Goal: Book appointment/travel/reservation

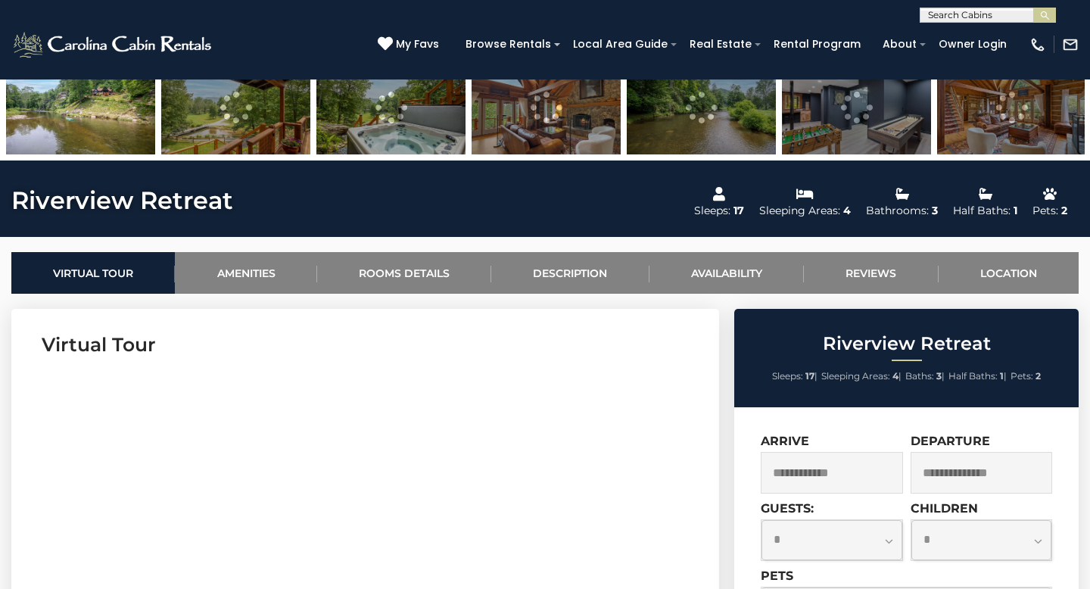
scroll to position [600, 0]
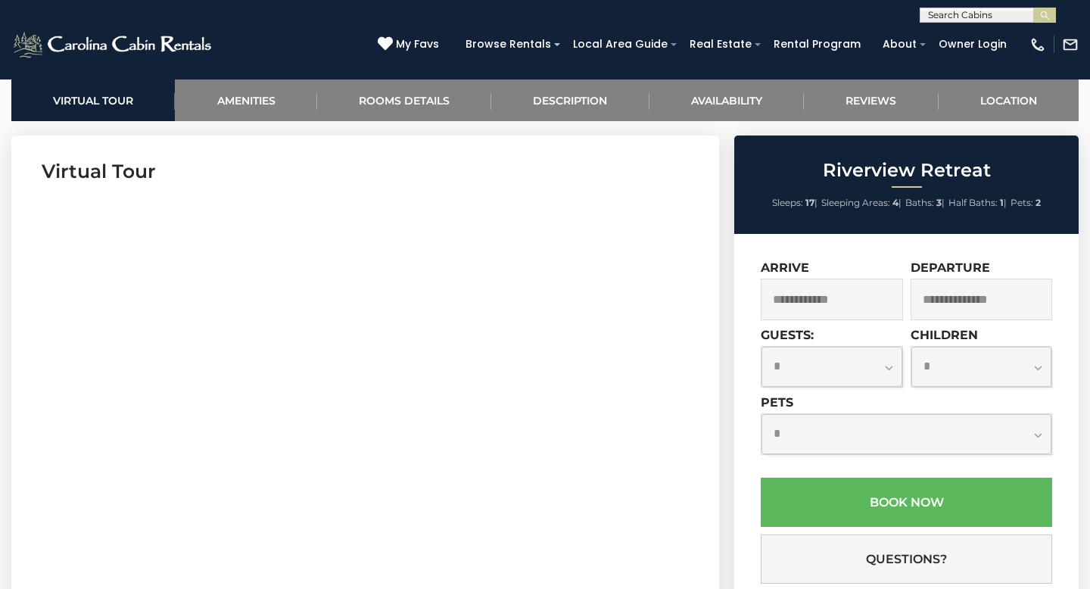
click at [804, 294] on input "text" at bounding box center [832, 300] width 142 height 42
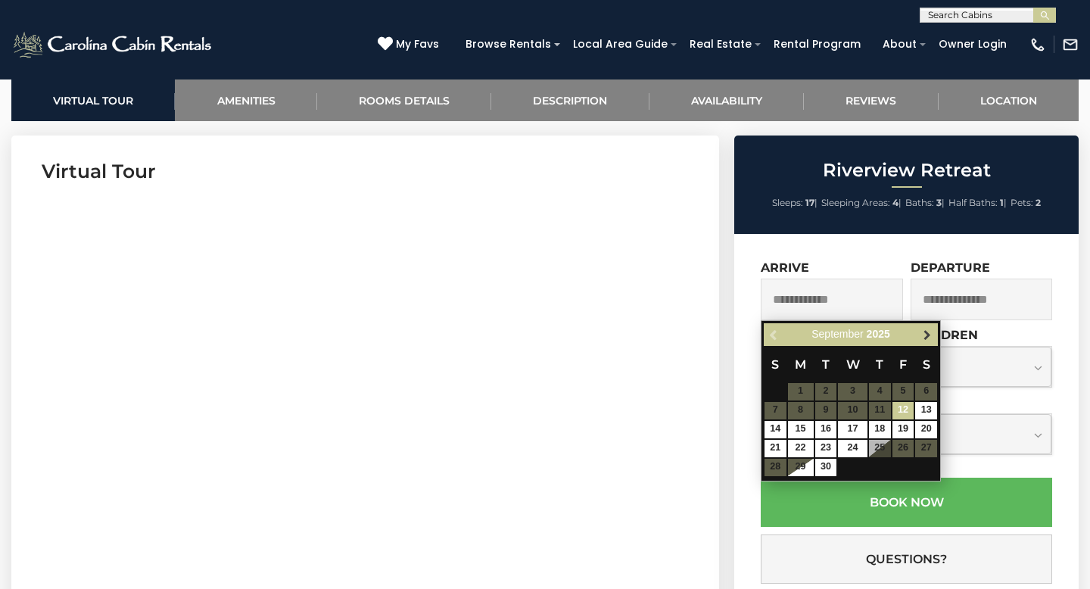
click at [928, 337] on span "Next" at bounding box center [928, 335] width 12 height 12
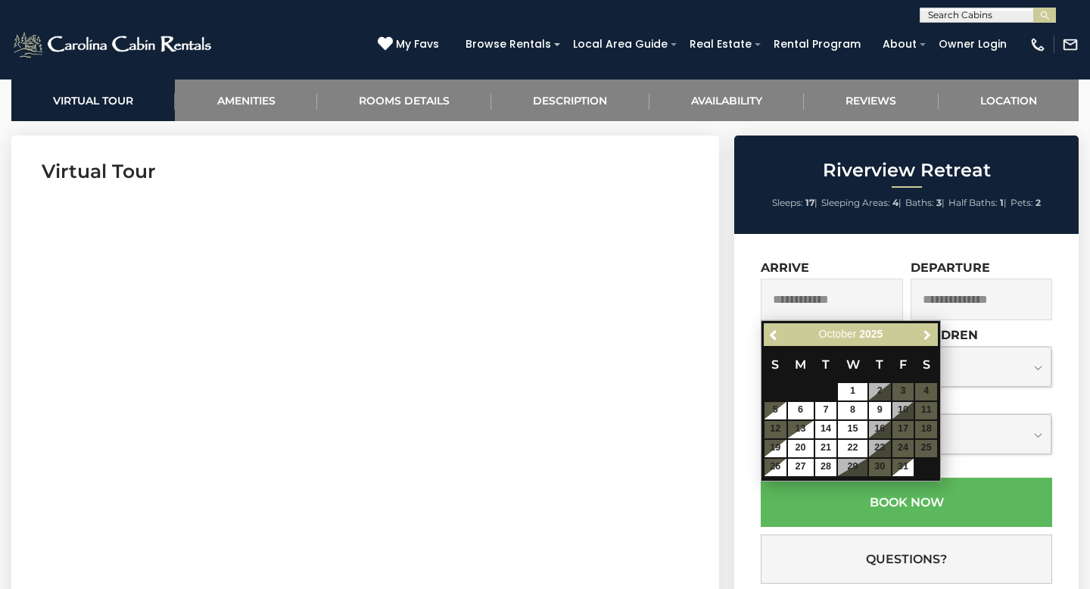
click at [928, 337] on span "Next" at bounding box center [928, 335] width 12 height 12
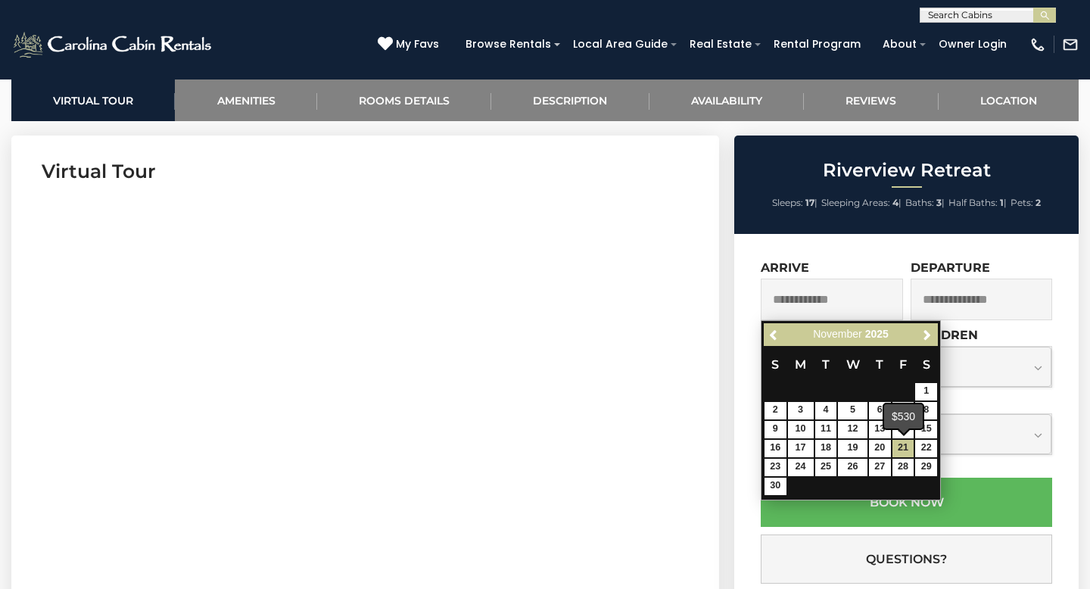
click at [903, 424] on div "$530" at bounding box center [903, 416] width 39 height 24
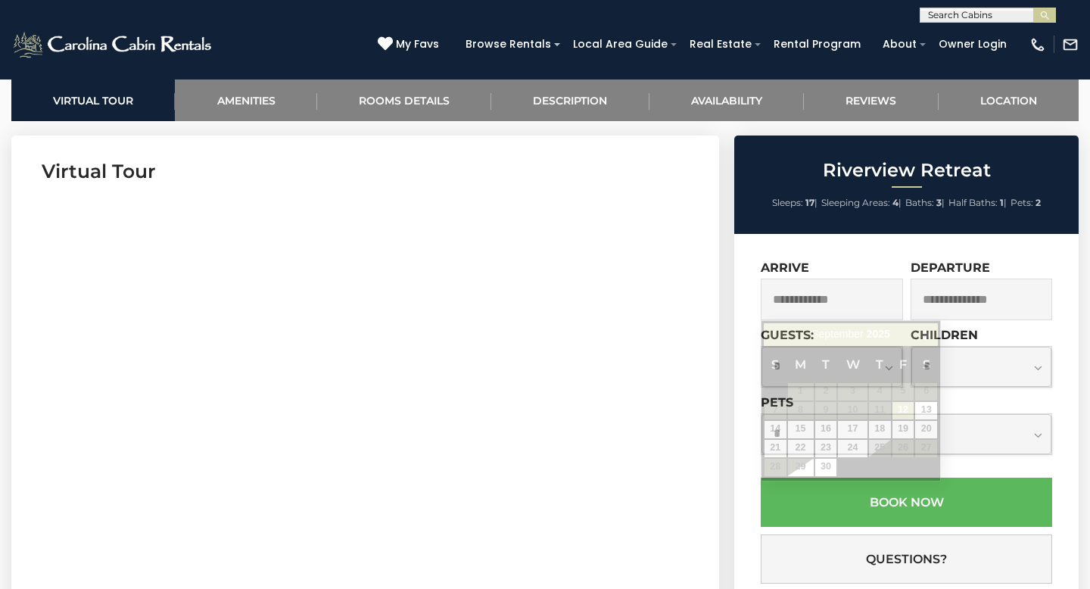
click at [852, 296] on input "text" at bounding box center [832, 300] width 142 height 42
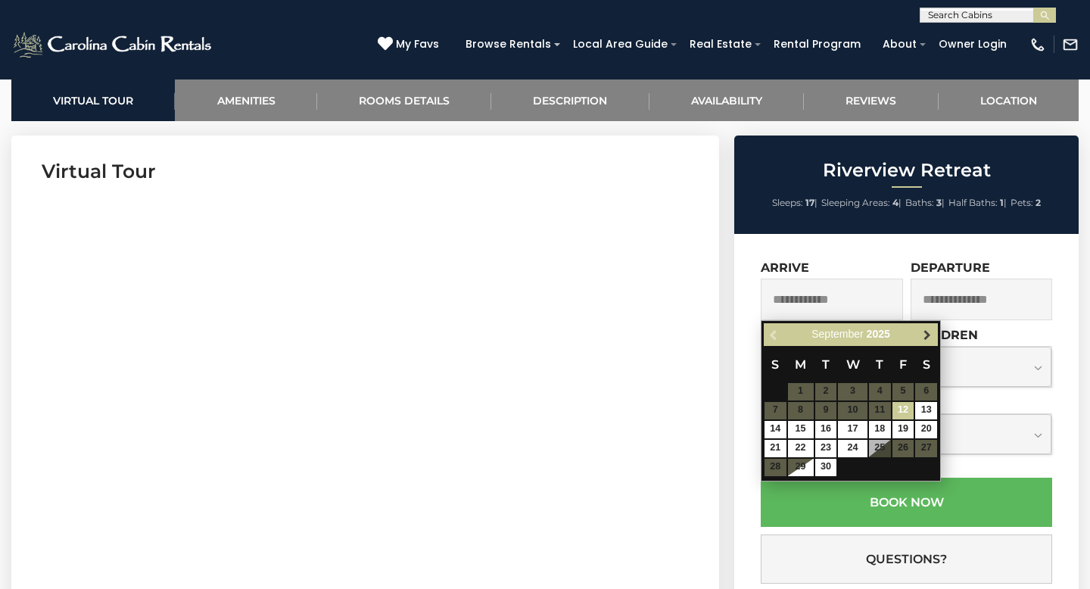
click at [929, 338] on span "Next" at bounding box center [928, 335] width 12 height 12
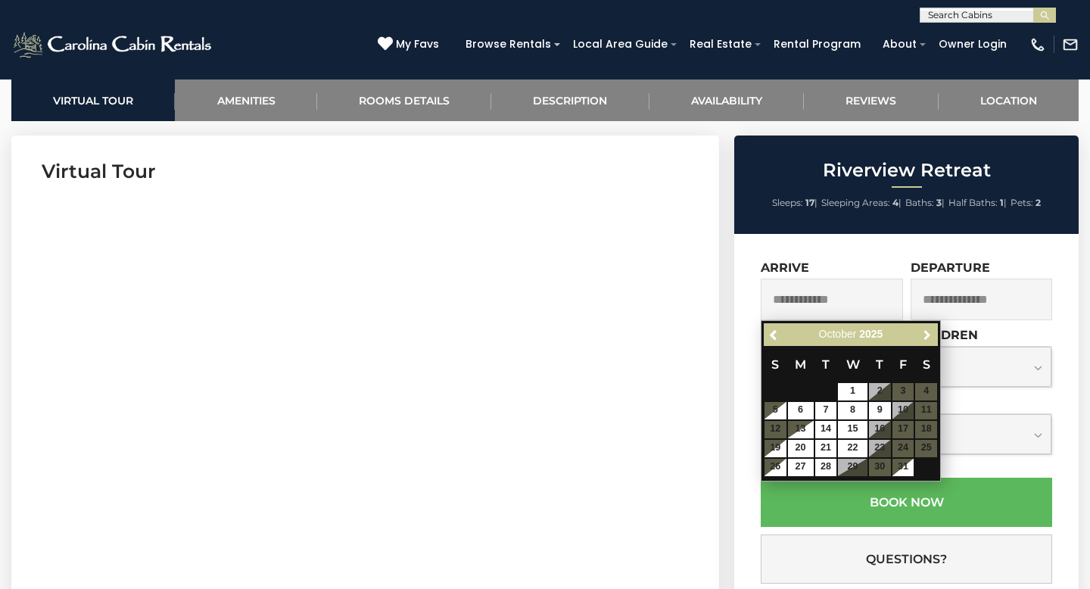
click at [929, 338] on span "Next" at bounding box center [928, 335] width 12 height 12
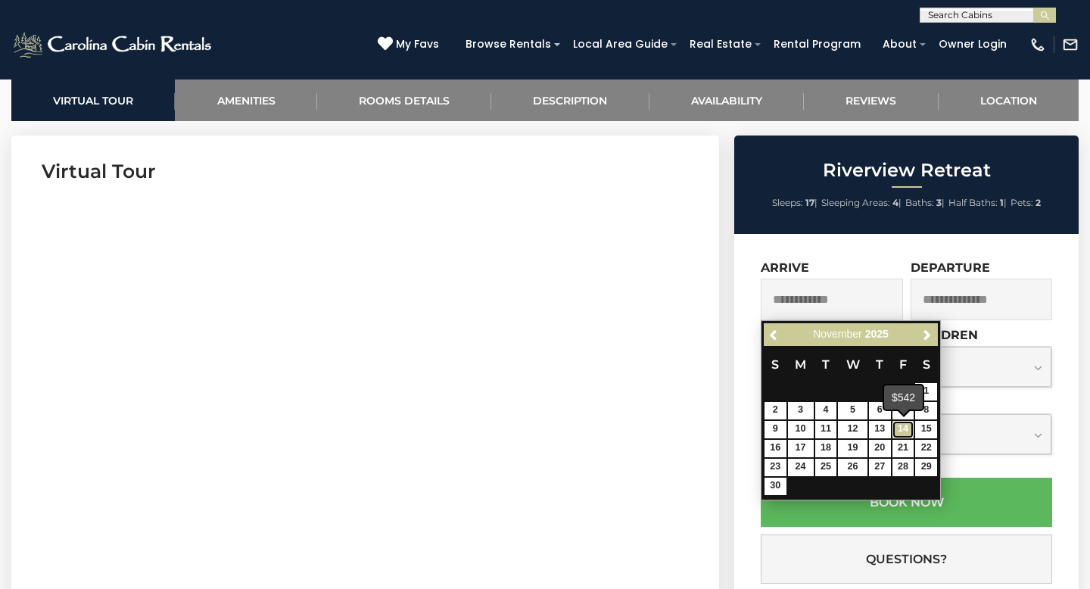
click at [902, 427] on link "14" at bounding box center [904, 429] width 22 height 17
type input "**********"
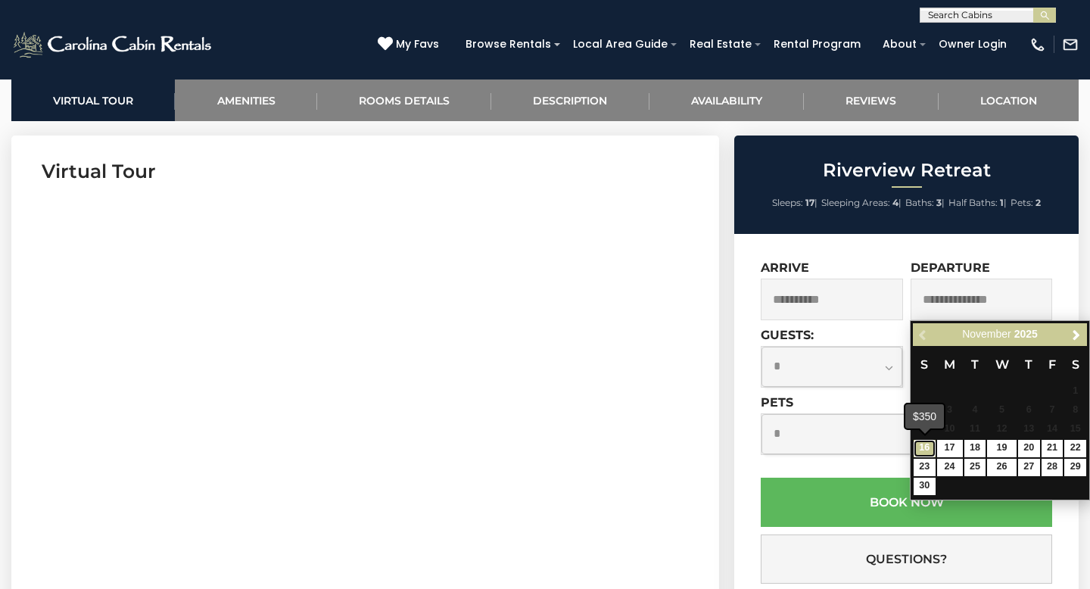
click at [931, 450] on link "16" at bounding box center [925, 448] width 22 height 17
type input "**********"
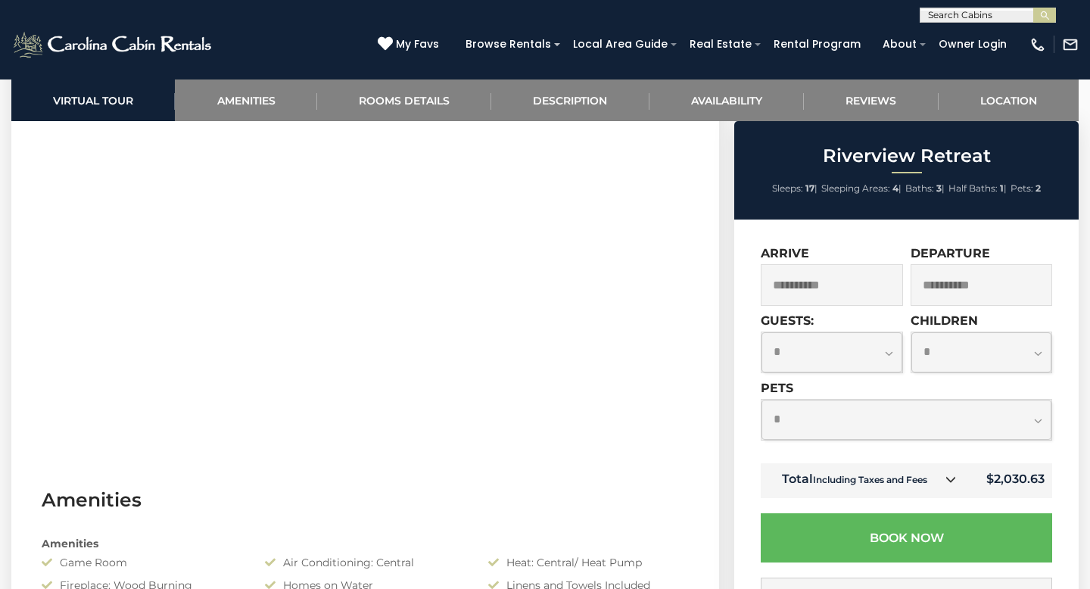
scroll to position [814, 0]
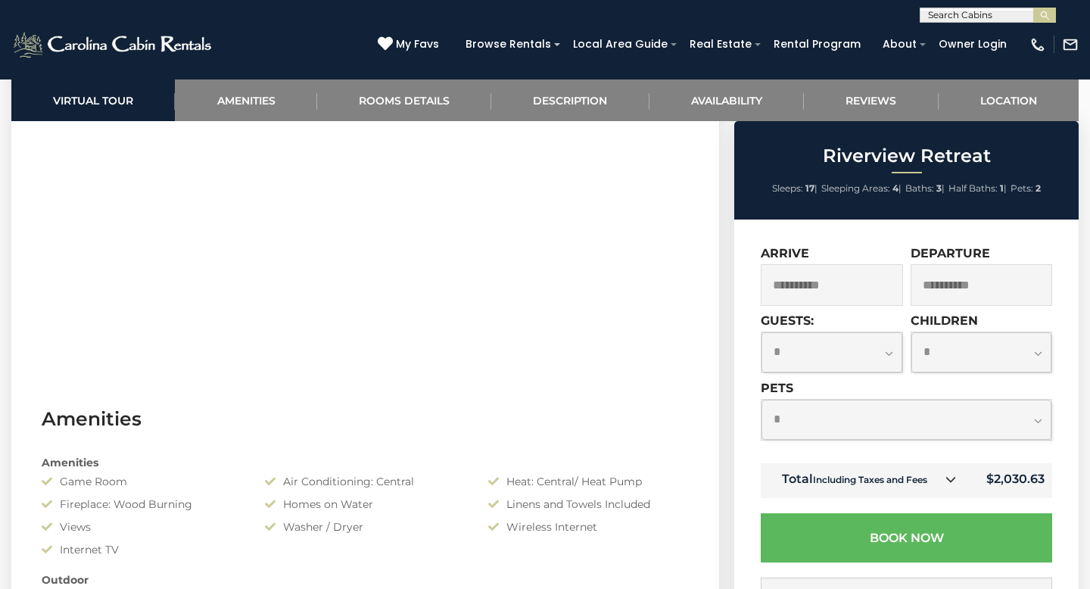
click at [859, 435] on select "**********" at bounding box center [907, 420] width 290 height 40
select select "*"
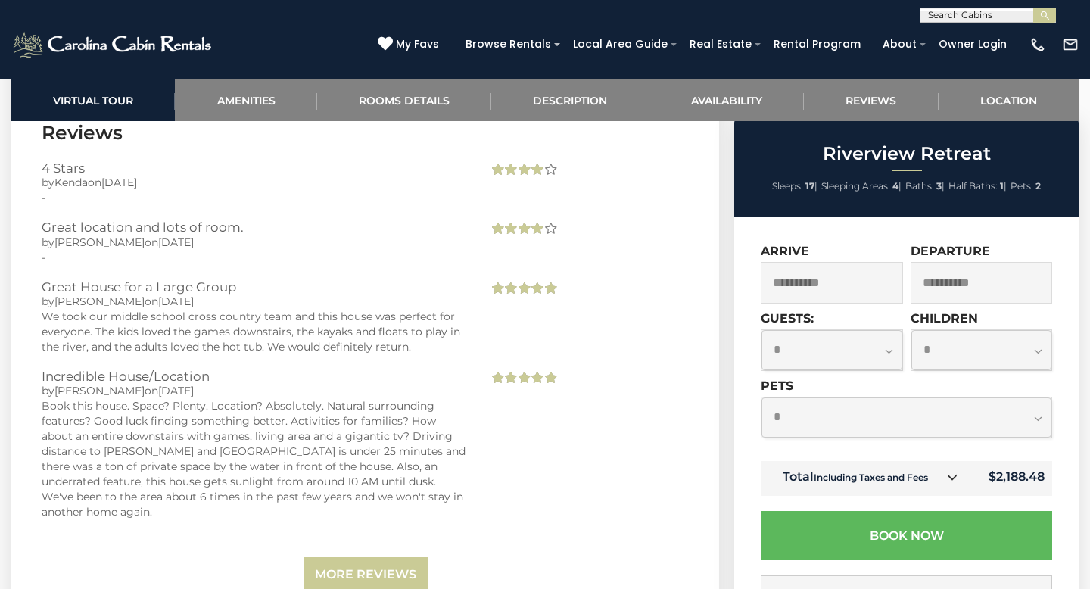
scroll to position [4662, 0]
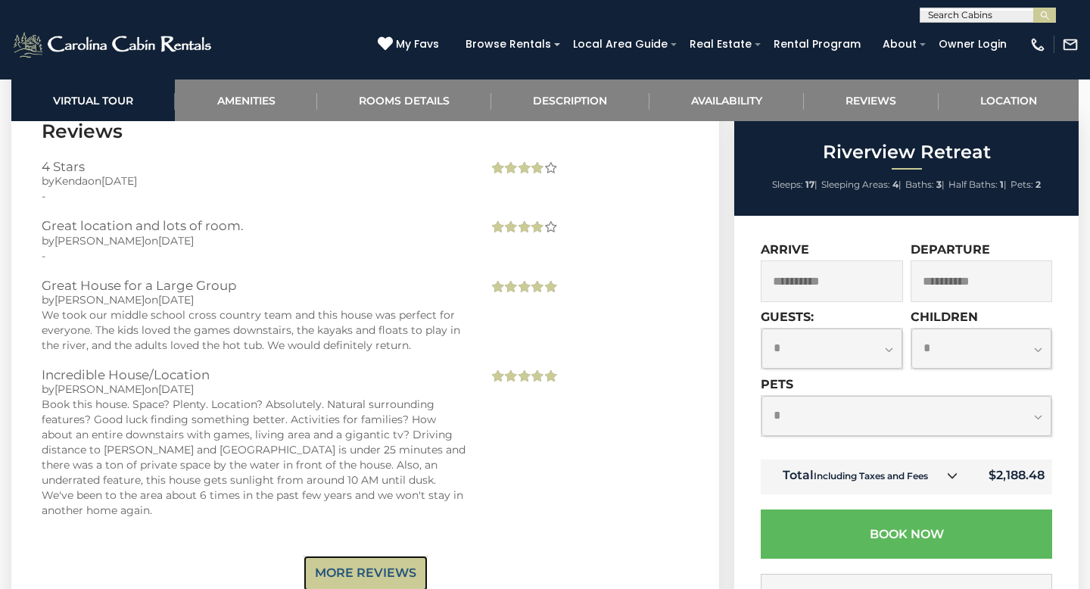
click at [345, 556] on link "More Reviews" at bounding box center [366, 574] width 124 height 36
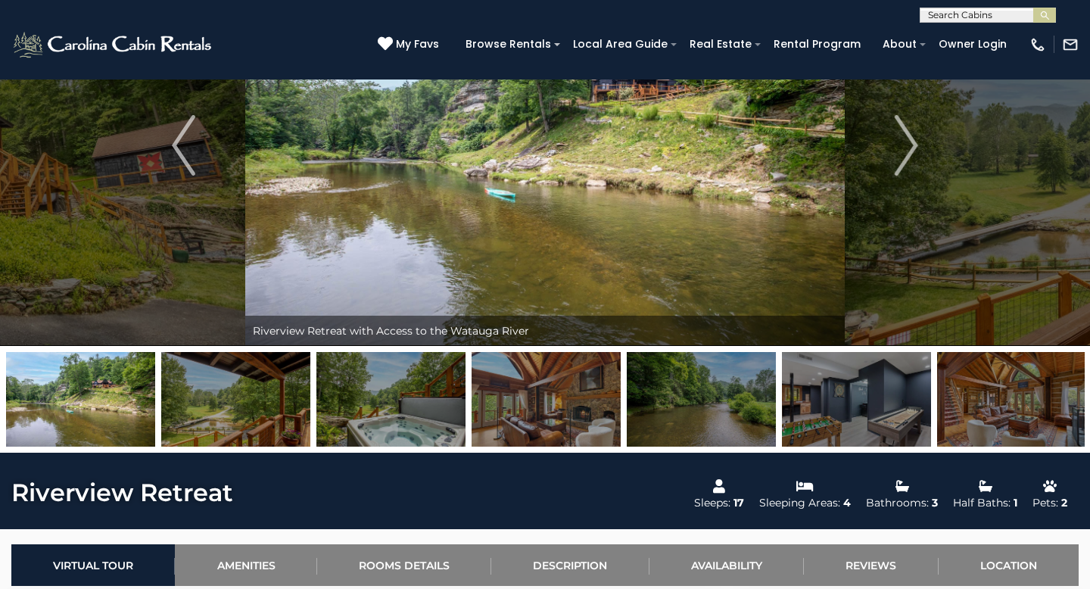
scroll to position [133, 0]
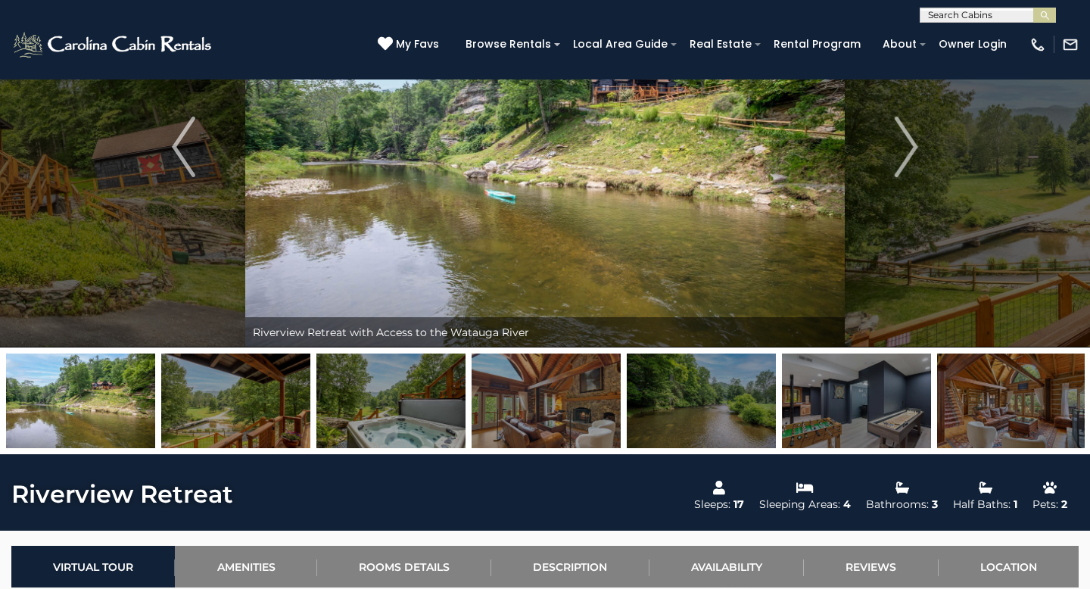
click at [1041, 395] on img at bounding box center [1011, 401] width 149 height 95
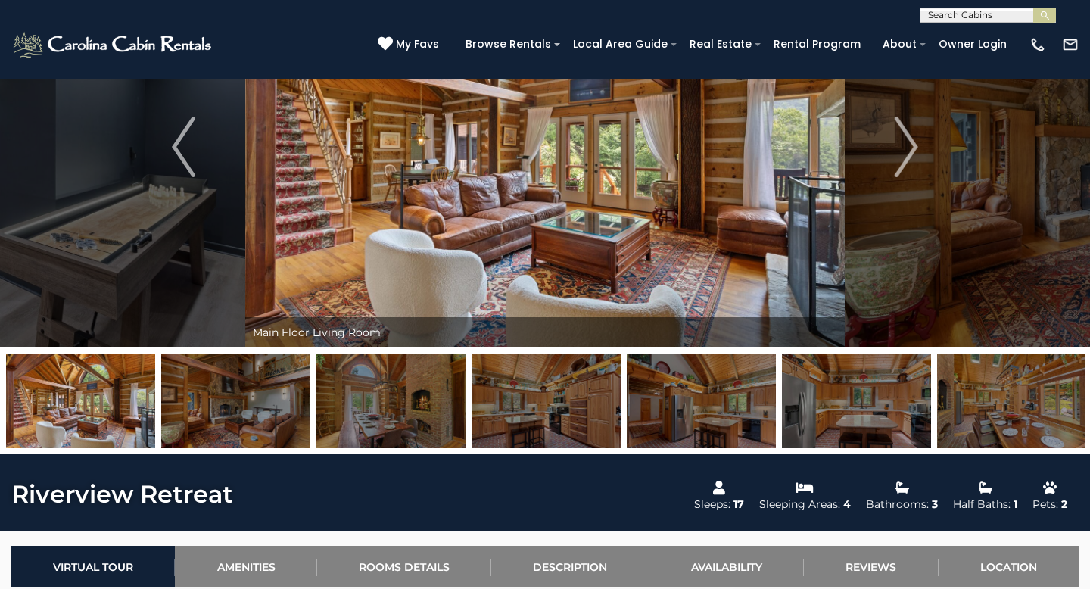
click at [1041, 395] on img at bounding box center [1011, 401] width 149 height 95
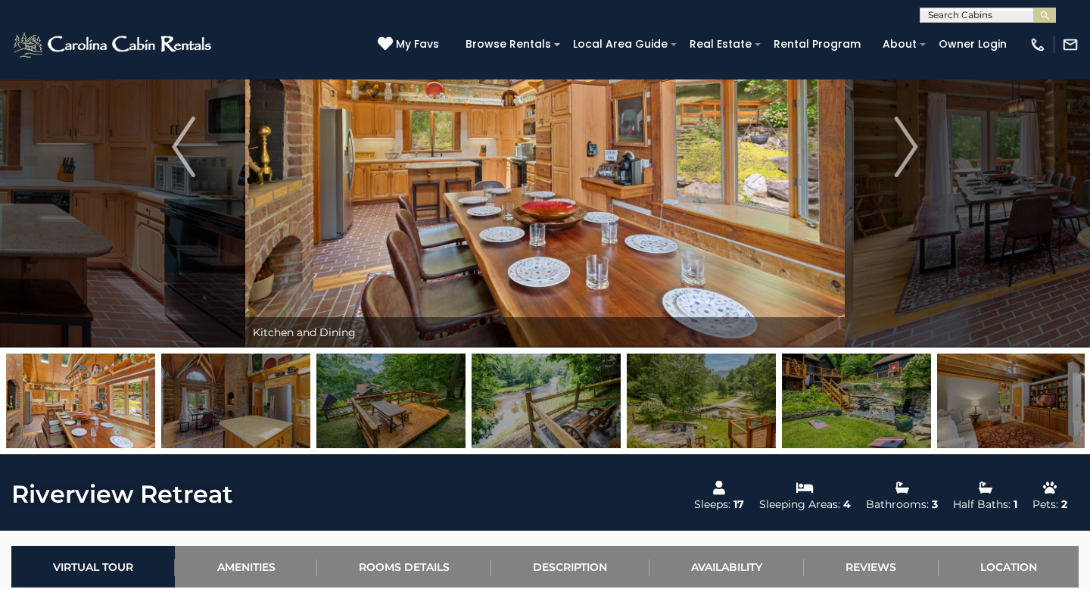
click at [1041, 395] on img at bounding box center [1011, 401] width 149 height 95
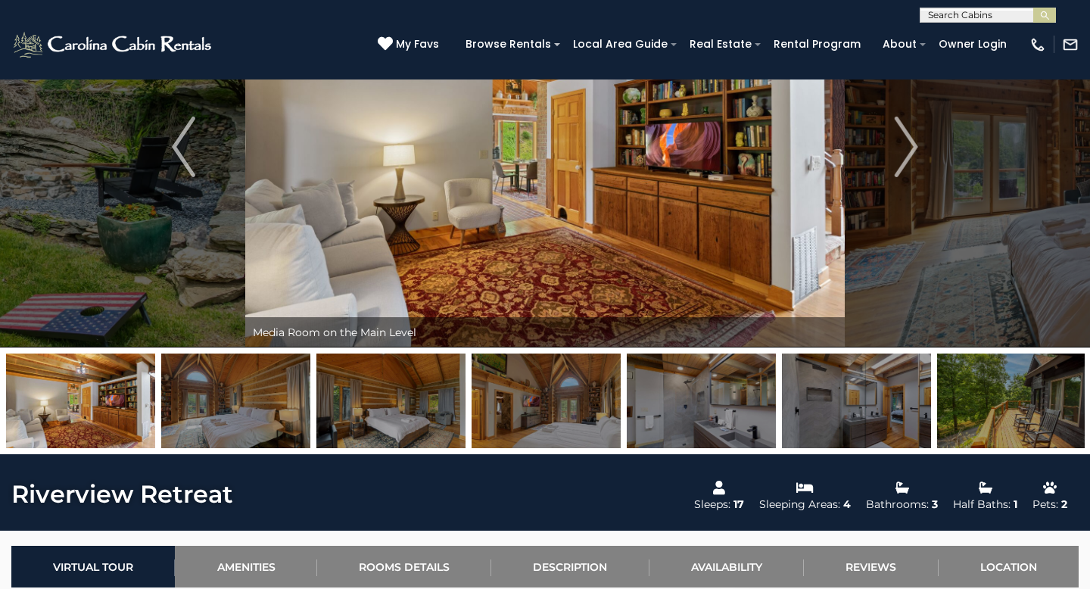
click at [1041, 395] on img at bounding box center [1011, 401] width 149 height 95
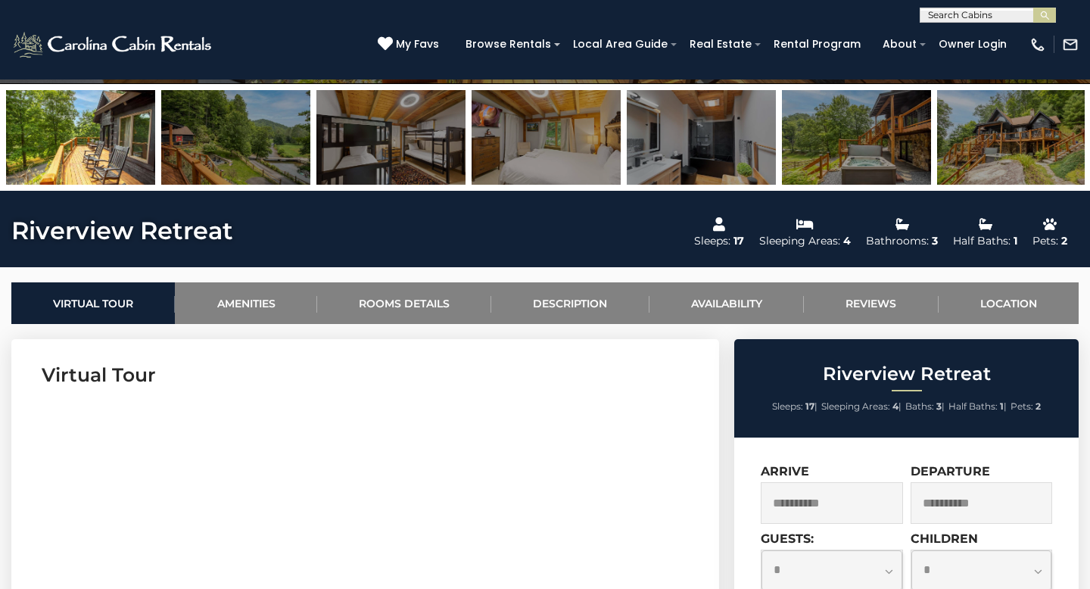
scroll to position [415, 0]
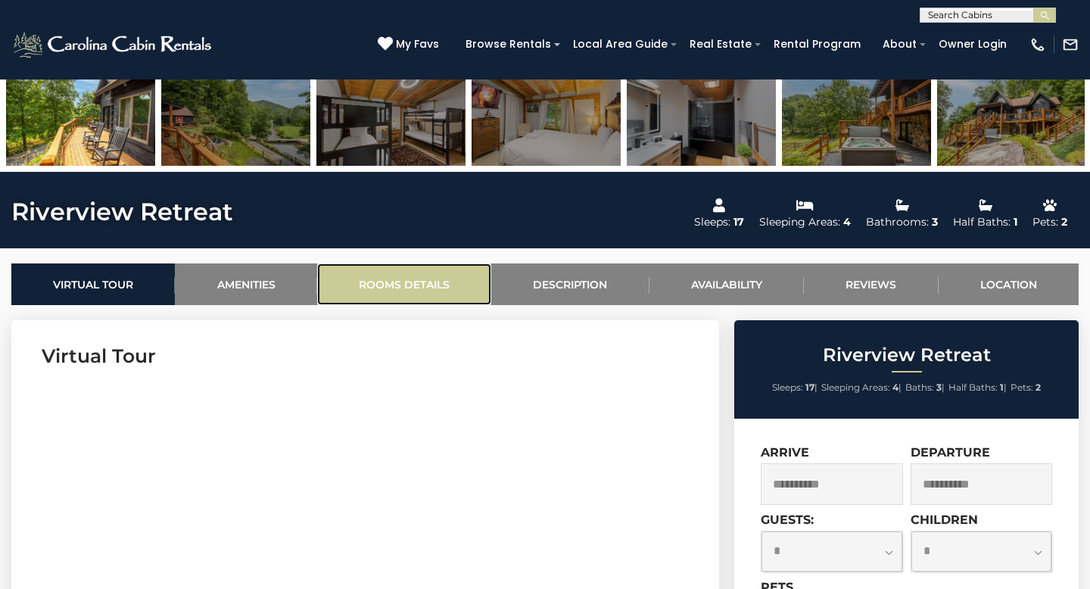
click at [420, 275] on link "Rooms Details" at bounding box center [404, 285] width 174 height 42
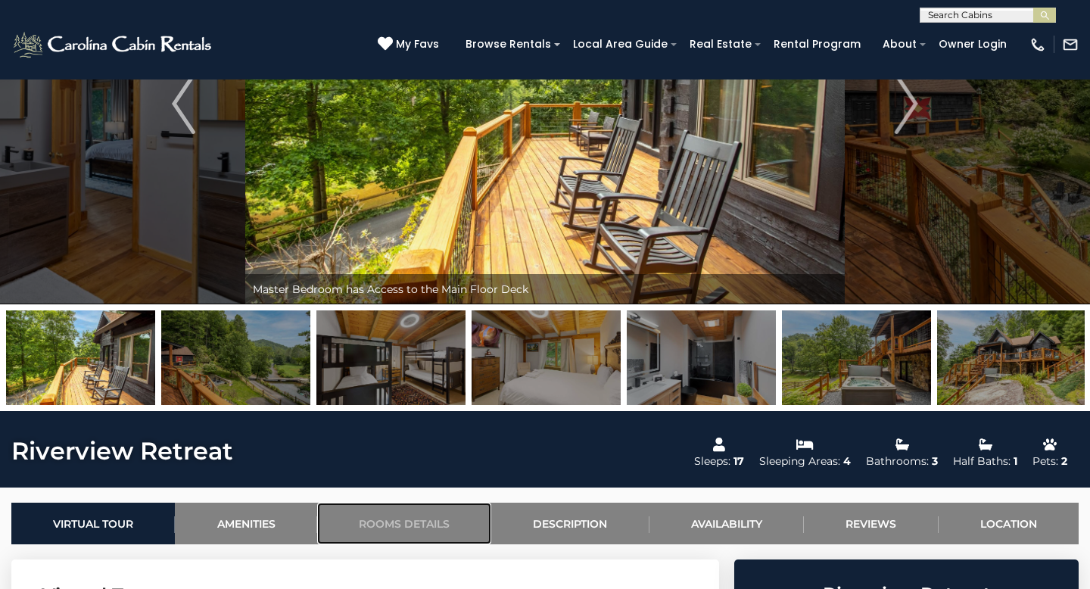
scroll to position [154, 0]
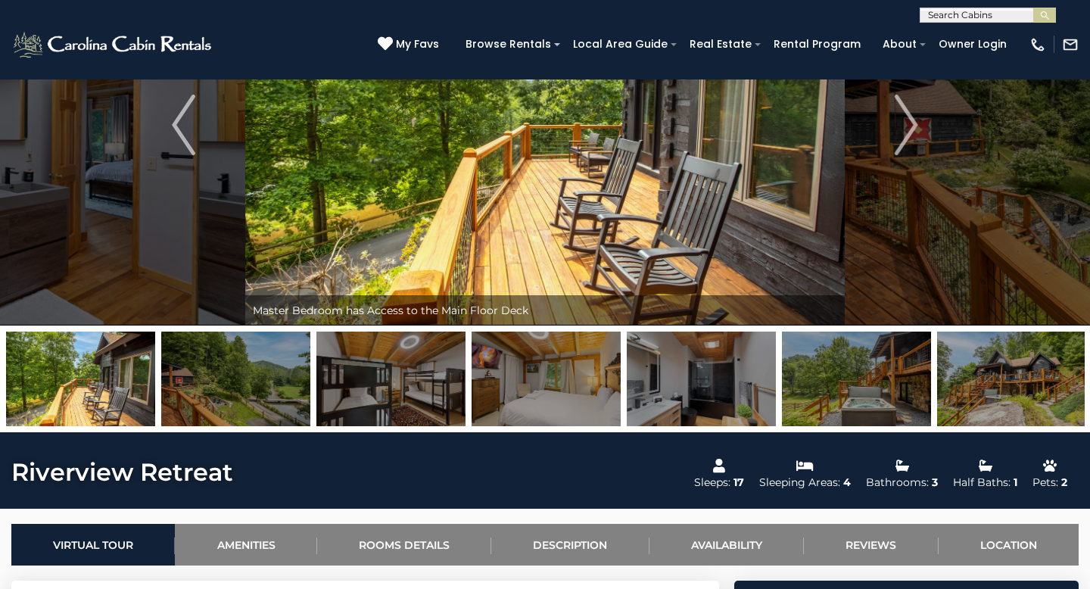
click at [567, 414] on img at bounding box center [546, 379] width 149 height 95
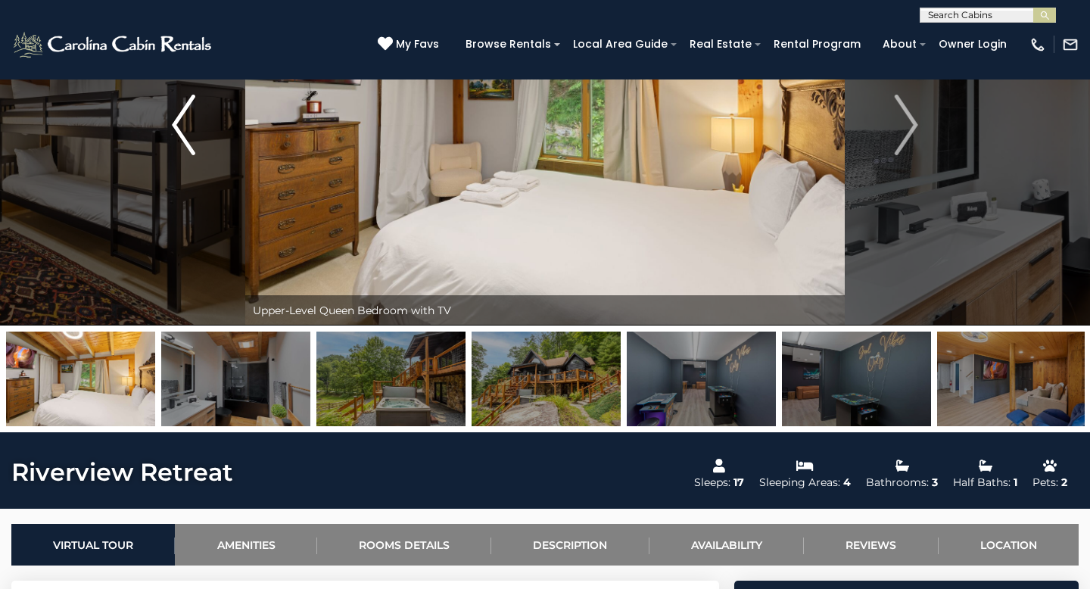
click at [178, 149] on img "Previous" at bounding box center [183, 125] width 23 height 61
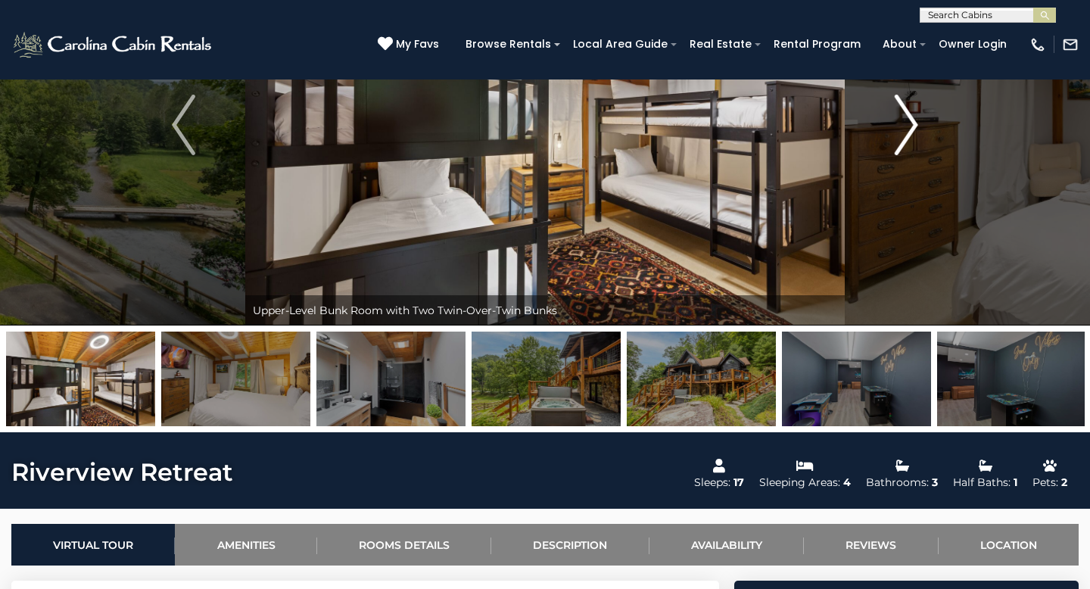
click at [912, 129] on img "Next" at bounding box center [906, 125] width 23 height 61
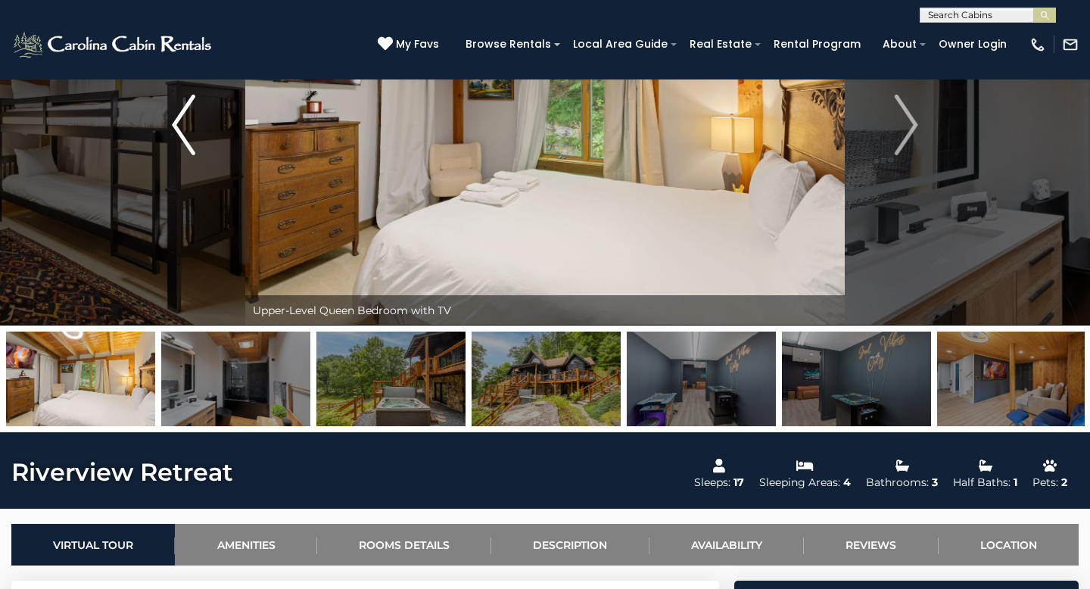
click at [200, 136] on button "Previous" at bounding box center [183, 124] width 123 height 401
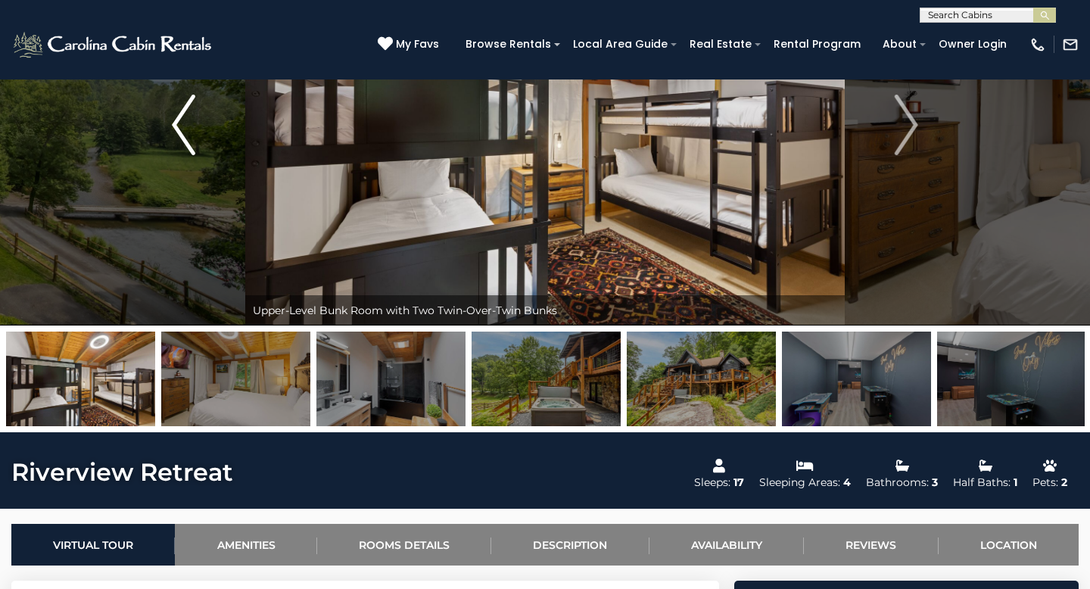
click at [199, 136] on button "Previous" at bounding box center [183, 124] width 123 height 401
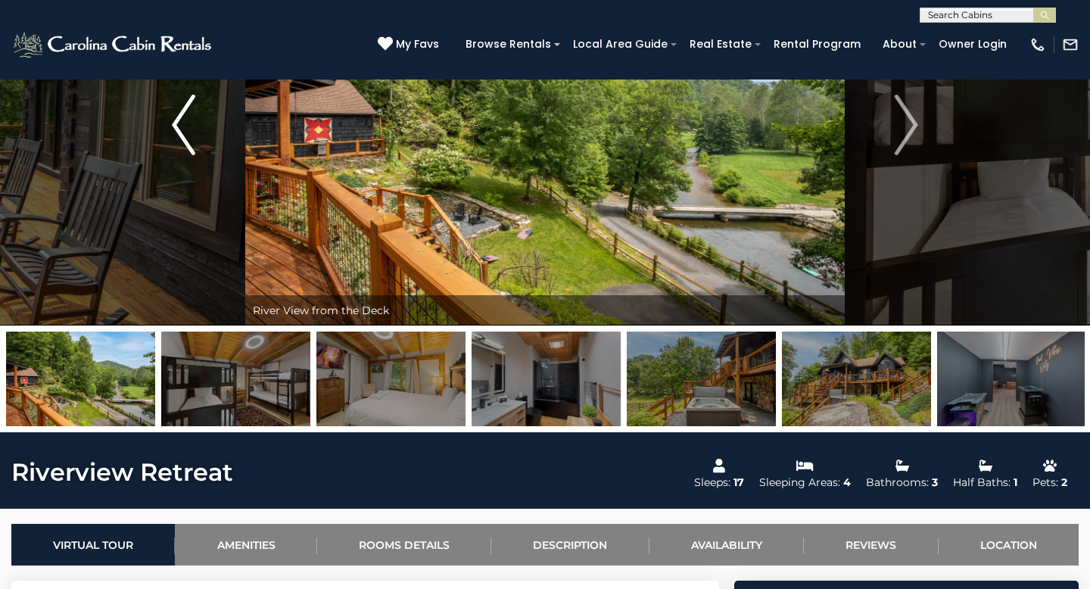
click at [199, 136] on button "Previous" at bounding box center [183, 124] width 123 height 401
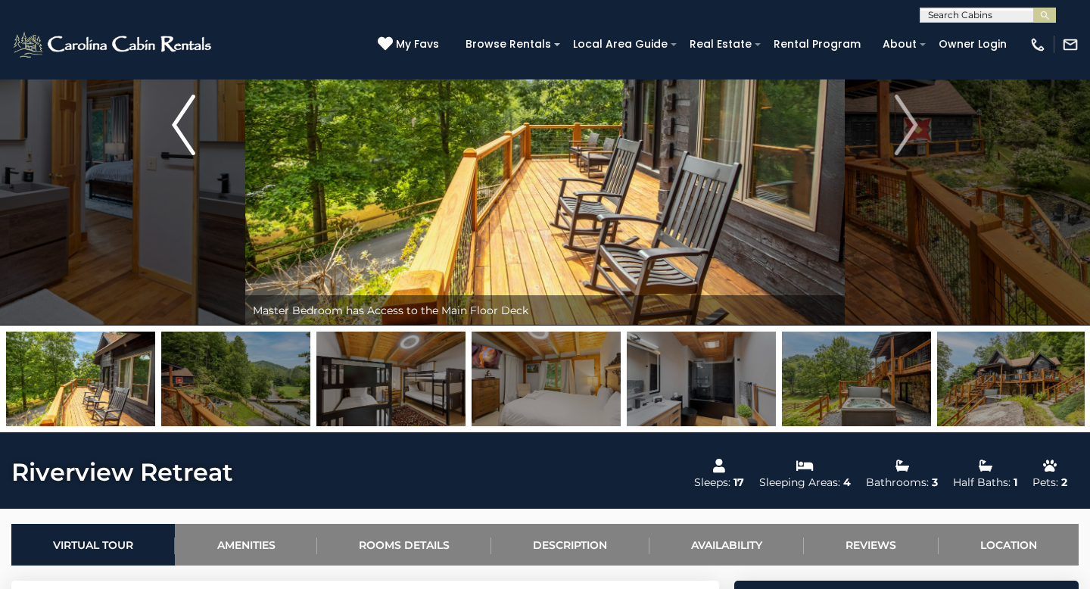
click at [199, 136] on button "Previous" at bounding box center [183, 124] width 123 height 401
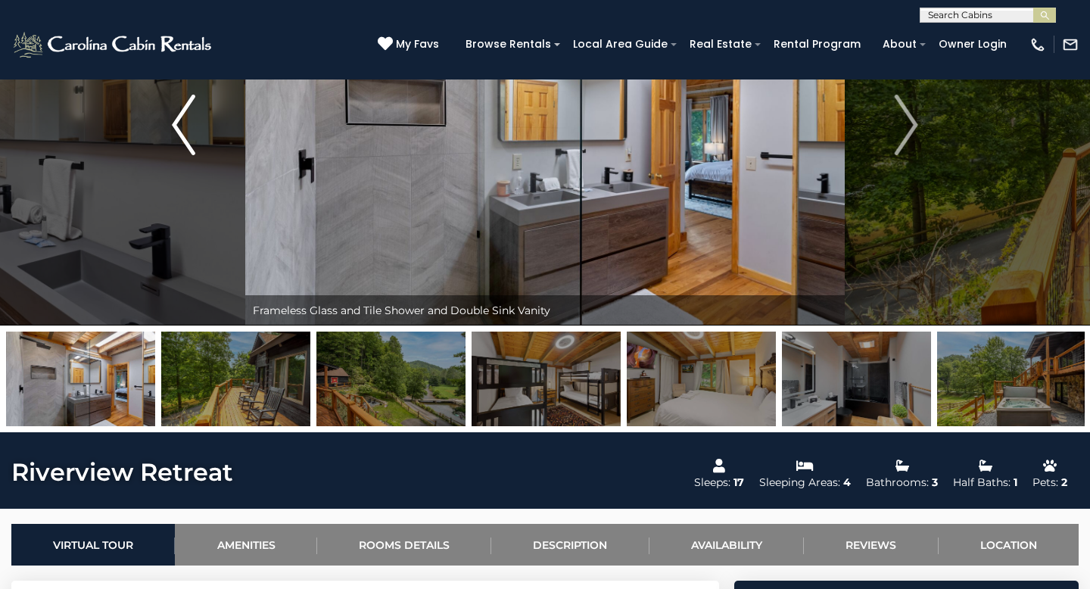
click at [199, 136] on button "Previous" at bounding box center [183, 124] width 123 height 401
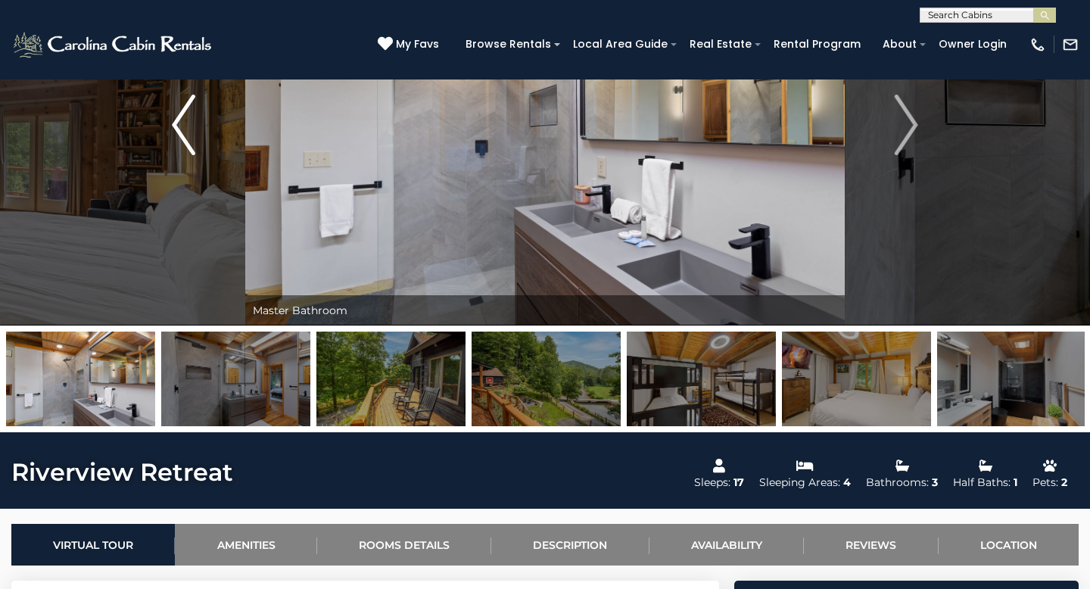
click at [199, 136] on button "Previous" at bounding box center [183, 124] width 123 height 401
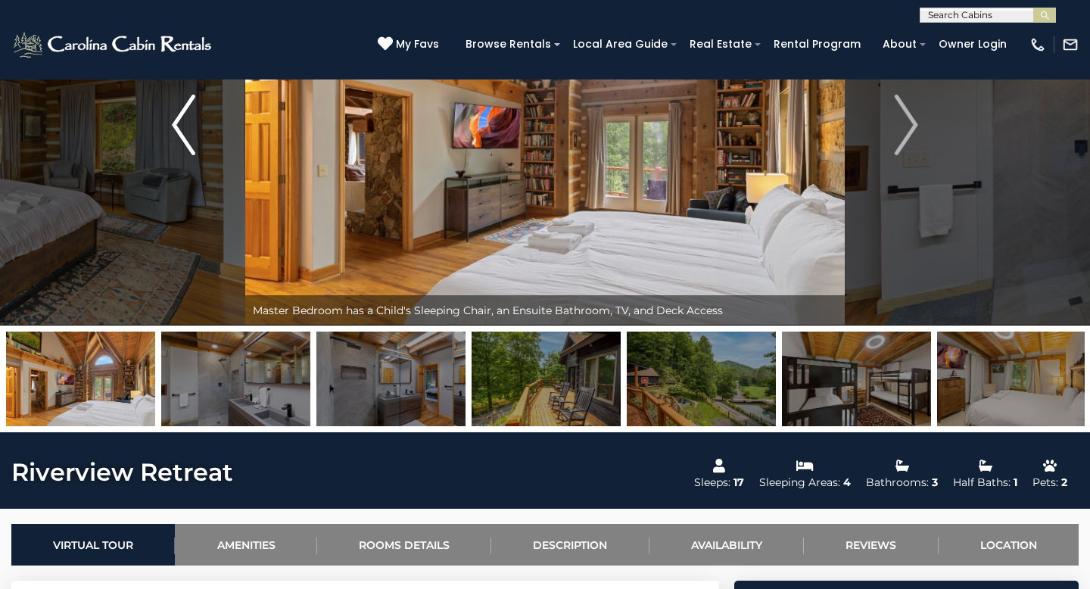
click at [199, 136] on button "Previous" at bounding box center [183, 124] width 123 height 401
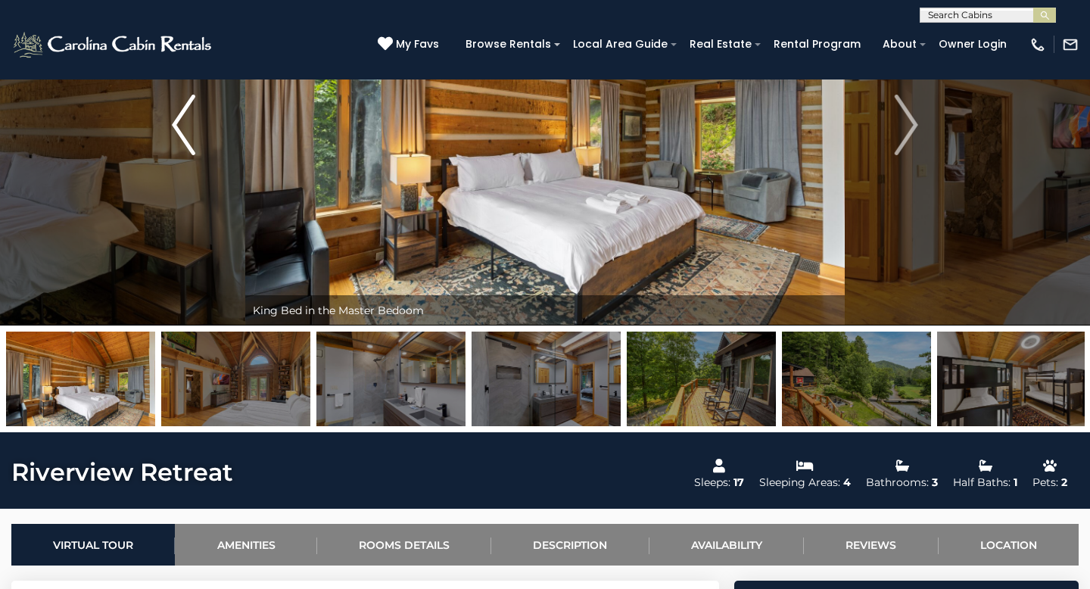
click at [199, 136] on button "Previous" at bounding box center [183, 124] width 123 height 401
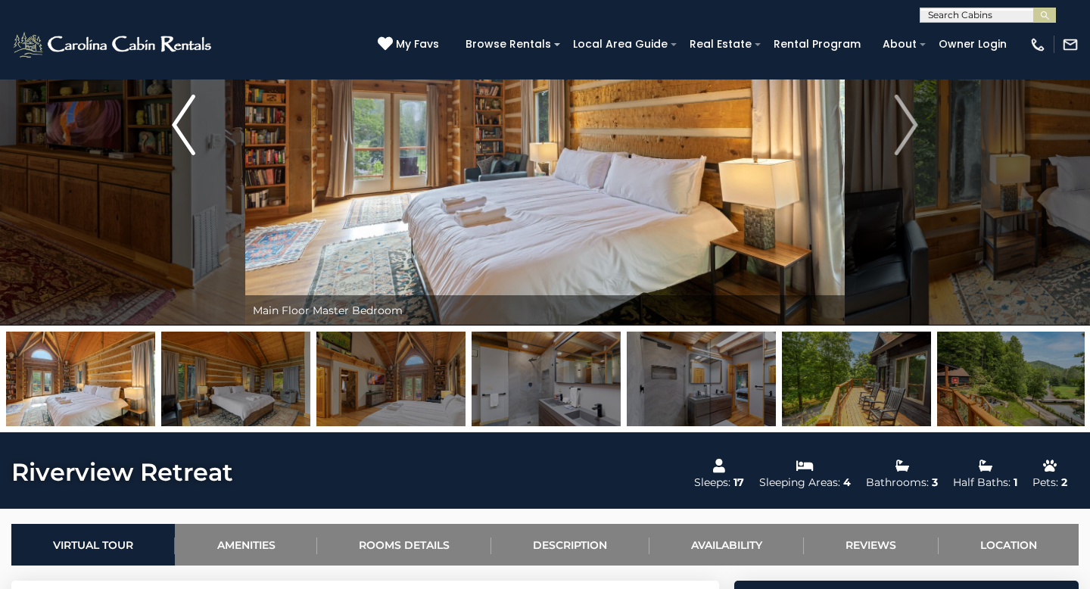
click at [199, 136] on button "Previous" at bounding box center [183, 124] width 123 height 401
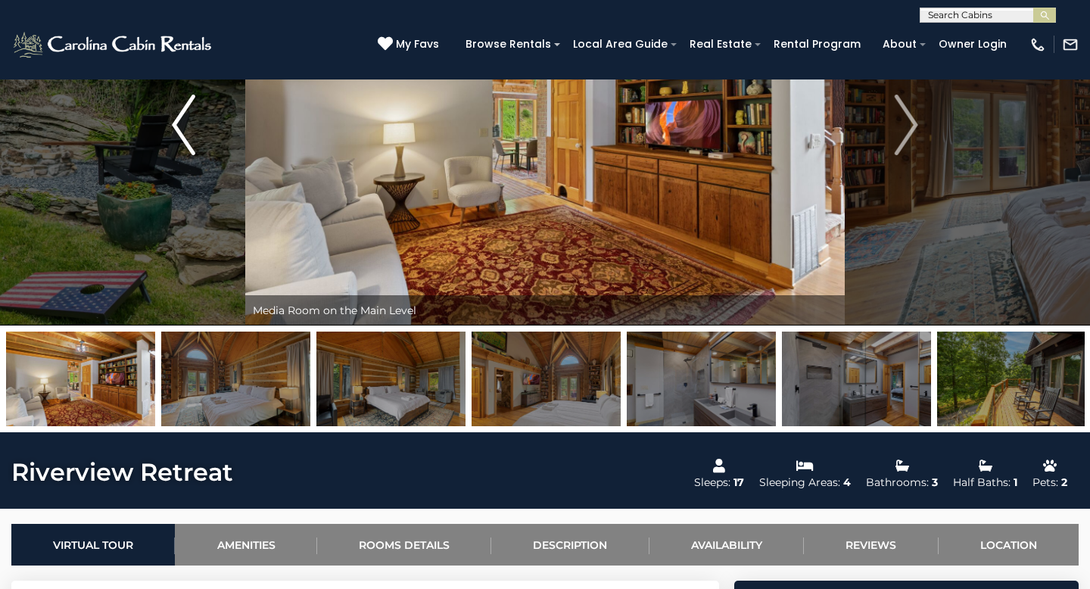
click at [199, 136] on button "Previous" at bounding box center [183, 124] width 123 height 401
